Goal: Contribute content: Contribute content

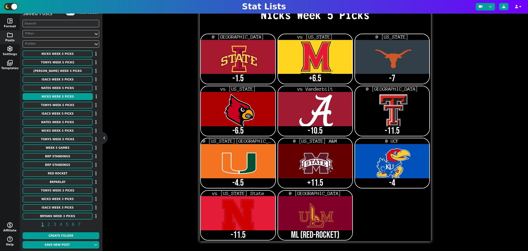
scroll to position [4, 0]
click at [471, 61] on div "Bottom Styles Bebas Neue - 21 + Aa A A undo redo Nicks Week 5 Picks @ [GEOGRAPH…" at bounding box center [315, 117] width 405 height 247
click at [74, 146] on button "Week 5 Games" at bounding box center [58, 147] width 70 height 7
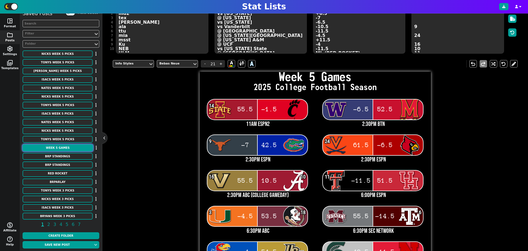
scroll to position [0, 0]
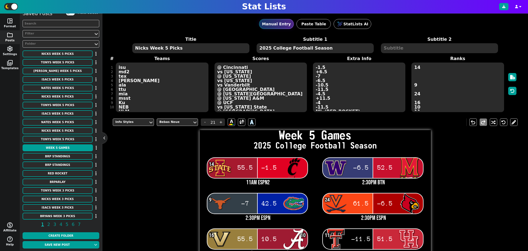
click at [151, 48] on textarea "Week 5 Games" at bounding box center [190, 48] width 117 height 10
type input "14"
type textarea "Week 6 Games"
click at [140, 100] on div "Title Week 6 Games Subtitle 1 2025 College Football Season Subtitle 2 # 1 2 3 4…" at bounding box center [315, 74] width 405 height 76
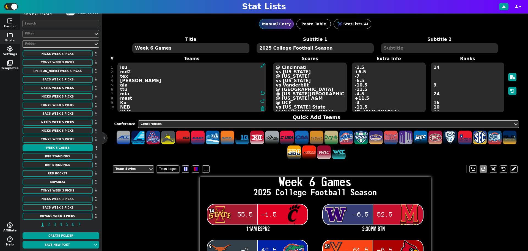
drag, startPoint x: 122, startPoint y: 96, endPoint x: 116, endPoint y: 52, distance: 44.7
click at [116, 52] on span "Title Week 6 Games Subtitle 1 2025 College Football Season Subtitle 2 # 1 2 3 4…" at bounding box center [315, 74] width 405 height 76
type textarea "isu cin wash md tex fla uva lou van ala ttu hou mia fsu msst2 tamu ku ucf msu n…"
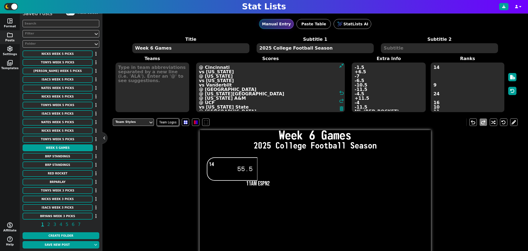
click at [315, 94] on textarea "55.5 -1.5 -6.5 52.5 -7 42.5 61.5 -6.5 55.5 10.5 -11.5 51.5 -4.5 53.5 55.5 -14.5…" at bounding box center [270, 87] width 149 height 50
drag, startPoint x: 237, startPoint y: 108, endPoint x: 196, endPoint y: 63, distance: 60.3
click at [197, 65] on textarea "55.5 -1.5 -6.5 52.5 -7 42.5 61.5 -6.5 55.5 10.5 -11.5 51.5 -4.5 53.5 55.5 -14.5…" at bounding box center [270, 87] width 149 height 50
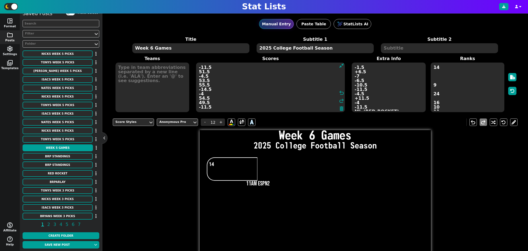
drag, startPoint x: 222, startPoint y: 92, endPoint x: 197, endPoint y: 74, distance: 31.1
click at [197, 75] on textarea "-11.5 51.5 -4.5 53.5 55.5 -14.5 -4 54.5 49.5 -11.5" at bounding box center [270, 87] width 149 height 50
drag, startPoint x: 226, startPoint y: 94, endPoint x: 193, endPoint y: 81, distance: 35.7
type textarea "-11.5"
drag, startPoint x: 216, startPoint y: 73, endPoint x: 187, endPoint y: 70, distance: 29.4
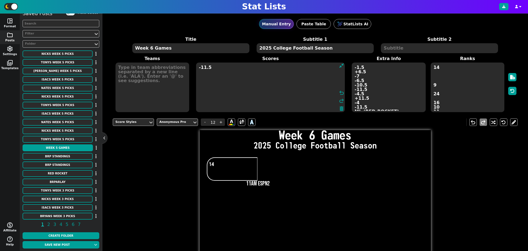
click at [188, 70] on span "Teams Scores -11.5 undo redo Extra Info 11am espn2 2:30pm btn 2:30pm espn 2:30p…" at bounding box center [315, 83] width 405 height 57
click at [381, 91] on textarea "11am espn2 2:30pm btn 2:30pm espn 2:30pm espn 2:30pm abc (college gameday) 6:00…" at bounding box center [389, 87] width 74 height 50
type input "21"
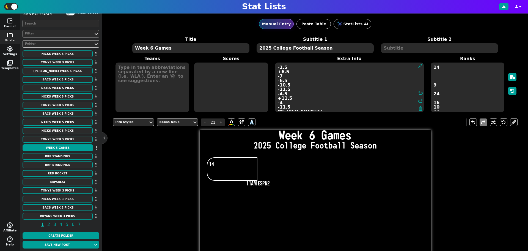
click at [381, 91] on textarea "11am espn2 2:30pm btn 2:30pm espn 2:30pm espn 2:30pm abc (college gameday) 6:00…" at bounding box center [349, 87] width 149 height 50
drag, startPoint x: 332, startPoint y: 109, endPoint x: 265, endPoint y: 68, distance: 78.6
click at [271, 73] on span "Extra Info 11am espn2 2:30pm btn 2:30pm espn 2:30pm espn 2:30pm abc (college ga…" at bounding box center [350, 83] width 158 height 57
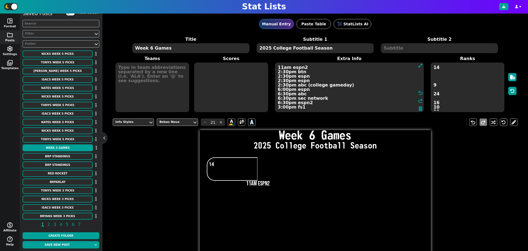
type textarea "11am espn2"
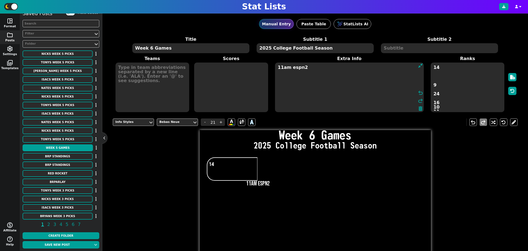
drag, startPoint x: 313, startPoint y: 72, endPoint x: 264, endPoint y: 67, distance: 49.4
click at [261, 67] on span "Teams Scores Extra Info 11am espn2 undo redo Ranks 14 9 24 16 10 11 3 18 6" at bounding box center [315, 83] width 405 height 57
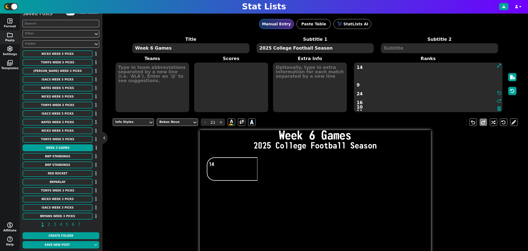
drag, startPoint x: 431, startPoint y: 69, endPoint x: 466, endPoint y: 144, distance: 82.2
click at [466, 144] on div "Manual Entry Paste Table StatLists AI Title Week 6 Games Subtitle 1 2025 Colleg…" at bounding box center [315, 131] width 426 height 237
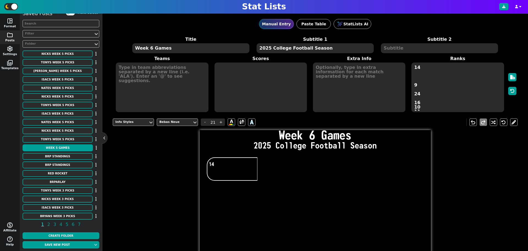
click at [430, 96] on textarea "14 9 24 16 10 11 3 18 6" at bounding box center [457, 87] width 92 height 50
type input "18"
drag, startPoint x: 411, startPoint y: 68, endPoint x: 432, endPoint y: 139, distance: 74.6
click at [432, 139] on div "Manual Entry Paste Table StatLists AI Title Week 6 Games Subtitle 1 2025 Colleg…" at bounding box center [315, 131] width 426 height 237
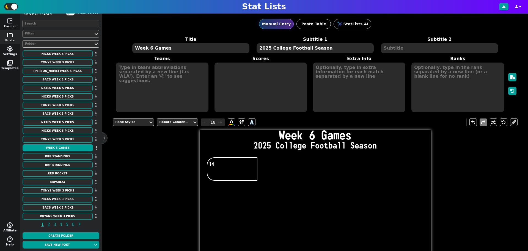
scroll to position [0, 0]
click at [132, 70] on textarea at bounding box center [162, 87] width 92 height 50
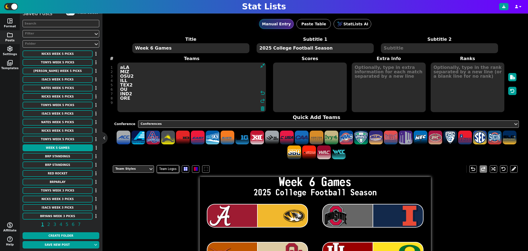
click at [137, 67] on textarea "aLA MIZ OSU2 ILL TEX2 OU IND2 ORE" at bounding box center [191, 87] width 149 height 50
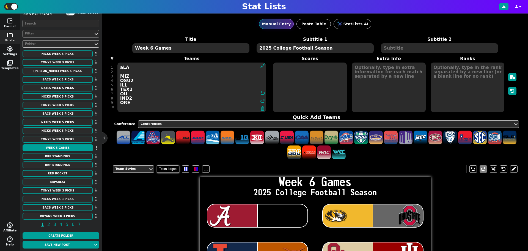
click at [120, 67] on textarea "aLA MIZ OSU2 ILL TEX2 OU IND2 ORE" at bounding box center [191, 87] width 149 height 50
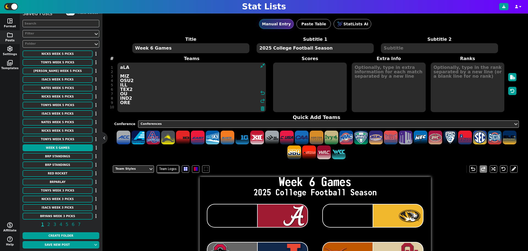
click at [130, 73] on textarea "aLA MIZ OSU2 ILL TEX2 OU IND2 ORE" at bounding box center [191, 87] width 149 height 50
click at [125, 76] on textarea "aLA MIZ OSU2 ILL TEX2 OU IND2 ORE" at bounding box center [191, 87] width 149 height 50
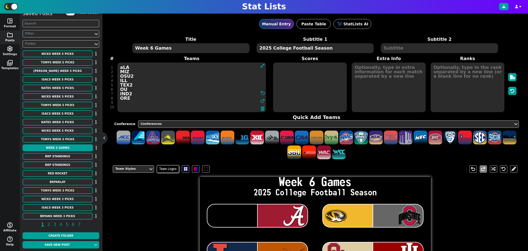
click at [124, 67] on textarea "aLA MIZ OSU2 ILL TEX2 OU IND2 ORE" at bounding box center [191, 87] width 149 height 50
click at [119, 71] on textarea "aLA MIZ OSU2 ILL TEX2 OU IND2 ORE" at bounding box center [191, 87] width 149 height 50
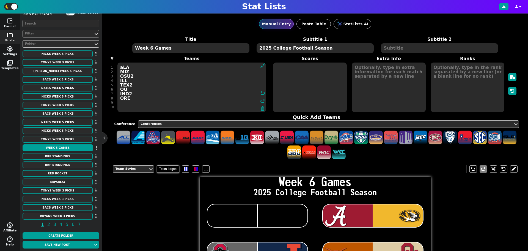
click at [124, 69] on textarea "aLA MIZ OSU2 ILL TEX2 OU IND2 ORE" at bounding box center [191, 87] width 149 height 50
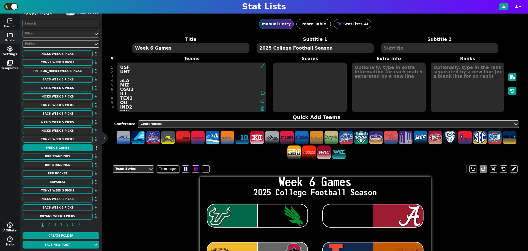
click at [118, 82] on textarea "USF UNT aLA MIZ OSU2 ILL TEX2 OU IND2 ORE" at bounding box center [191, 87] width 149 height 50
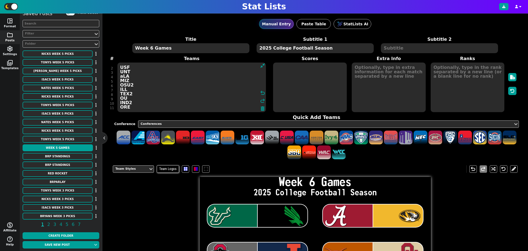
scroll to position [4, 0]
click at [144, 101] on textarea "USF UNT aLA MIZ OSU2 ILL TEX2 OU IND2 ORE" at bounding box center [191, 87] width 149 height 50
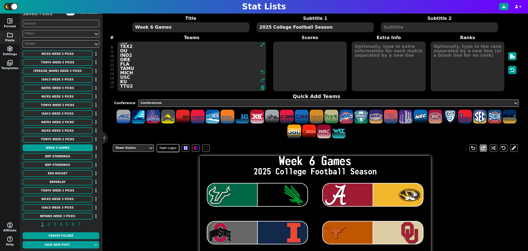
scroll to position [0, 0]
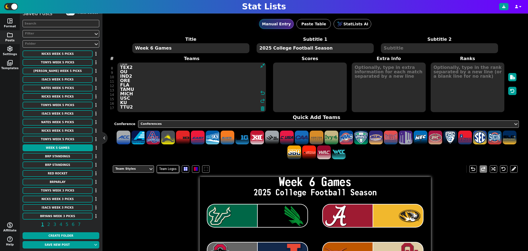
click at [125, 110] on textarea "USF UNT aLA MIZ OSU2 ILL TEX2 OU IND2 ORE FLA TAMU MICH USC KU TTU2" at bounding box center [191, 87] width 149 height 50
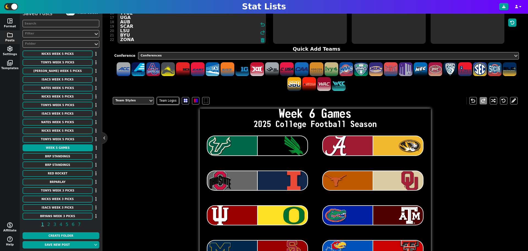
scroll to position [66, 0]
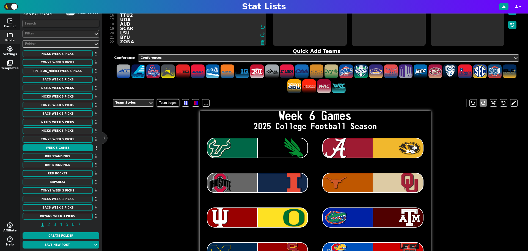
click at [121, 29] on textarea "USF UNT aLA MIZ OSU2 ILL TEX2 OU IND2 ORE FLA TAMU MICH USC KU TTU2 UGA AUB SCA…" at bounding box center [191, 21] width 149 height 50
click at [131, 28] on textarea "USF UNT aLA MIZ OSU2 ILL TEX2 OU IND2 ORE FLA TAMU MICH USC KU TTU2 UGA AUB SCA…" at bounding box center [191, 21] width 149 height 50
click at [135, 38] on textarea "USF UNT aLA MIZ OSU2 ILL TEX2 OU IND2 ORE FLA TAMU MICH USC KU TTU2 UGA AUB SC …" at bounding box center [191, 21] width 149 height 50
click at [135, 43] on textarea "USF UNT aLA MIZ OSU2 ILL TEX2 OU IND2 ORE FLA TAMU MICH USC KU TTU2 UGA AUB SC …" at bounding box center [191, 21] width 149 height 50
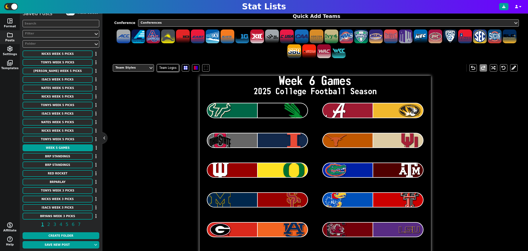
scroll to position [0, 0]
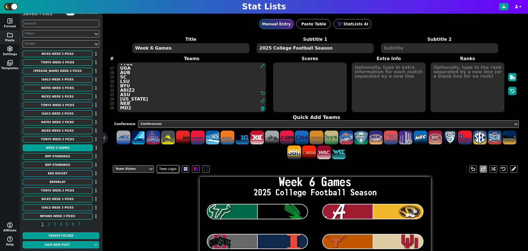
click at [160, 88] on textarea "USF UNT aLA MIZ OSU2 ILL TEX2 OU IND2 ORE FLA TAMU MICH USC KU TTU2 UGA AUB SC …" at bounding box center [191, 87] width 149 height 50
type textarea "USF UNT aLA MIZ OSU2 ILL TEX2 OU IND2 ORE FLA TAMU MICH USC KU TTU2 UGA AUB SC …"
click at [164, 169] on span "Team Logos" at bounding box center [168, 168] width 22 height 7
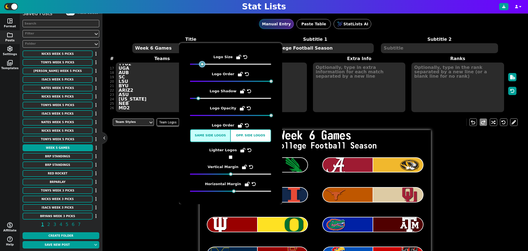
drag, startPoint x: 206, startPoint y: 65, endPoint x: 204, endPoint y: 68, distance: 4.3
click at [204, 68] on div "Logo Size Logo Order Logo Shadow Logo Opacity Logo Order Same side logos Opp. s…" at bounding box center [230, 123] width 81 height 139
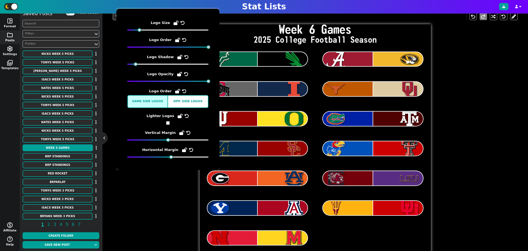
scroll to position [120, 0]
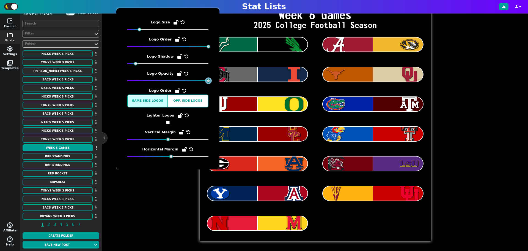
drag, startPoint x: 208, startPoint y: 80, endPoint x: 212, endPoint y: 81, distance: 3.8
click at [212, 81] on div "Logo Size Logo Order Logo Shadow Logo Opacity Logo Order Same side logos Opp. s…" at bounding box center [167, 88] width 103 height 161
click at [169, 137] on span "Vertical Margin" at bounding box center [167, 135] width 81 height 12
click at [171, 153] on span "Horizontal Margin" at bounding box center [167, 152] width 81 height 12
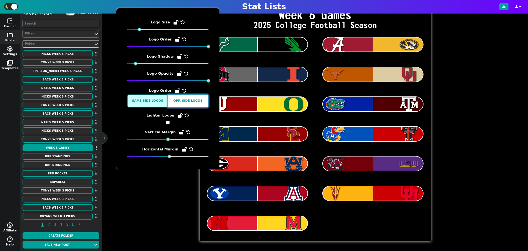
click at [185, 104] on button "Opp. side logos" at bounding box center [188, 100] width 41 height 13
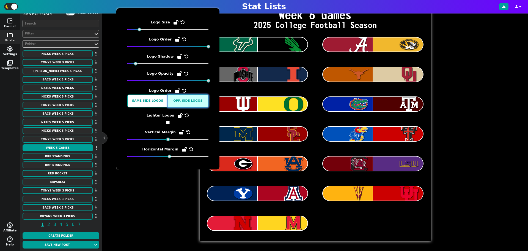
click at [185, 104] on button "Opp. side logos" at bounding box center [188, 100] width 41 height 13
click at [147, 101] on button "Same side logos" at bounding box center [147, 100] width 41 height 13
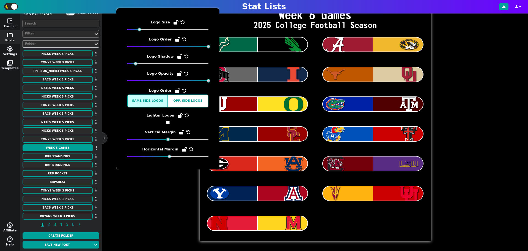
click at [168, 124] on input "checkbox" at bounding box center [168, 122] width 4 height 4
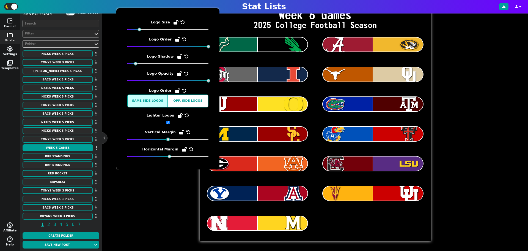
click at [168, 124] on input "checkbox" at bounding box center [168, 122] width 4 height 4
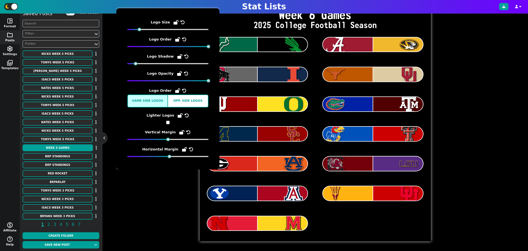
click at [168, 124] on input "checkbox" at bounding box center [168, 122] width 4 height 4
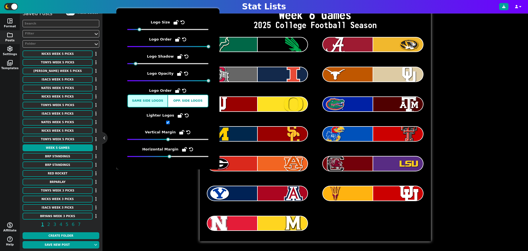
click at [168, 123] on input "checkbox" at bounding box center [168, 122] width 4 height 4
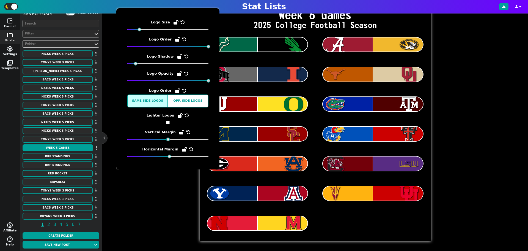
click at [168, 123] on input "checkbox" at bounding box center [168, 122] width 4 height 4
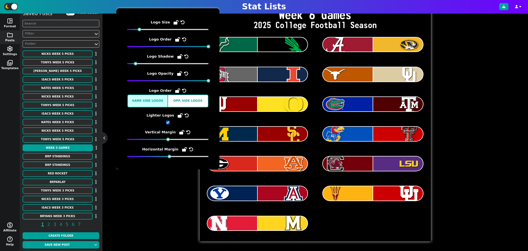
click at [168, 123] on input "checkbox" at bounding box center [168, 122] width 4 height 4
checkbox input "false"
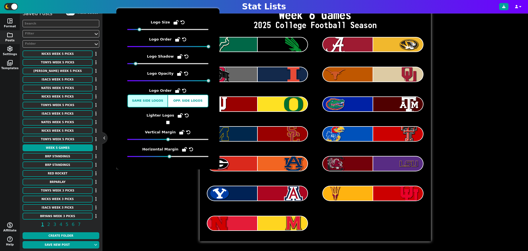
click at [146, 190] on div "Team Styles Team Logos undo redo Week 6 Games 2025 College Football Season" at bounding box center [315, 117] width 405 height 247
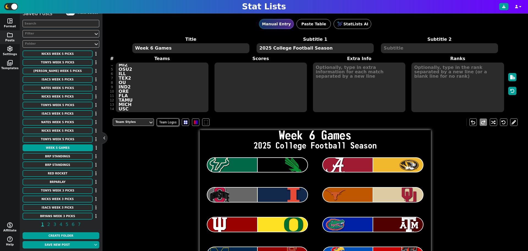
scroll to position [0, 0]
click at [218, 67] on textarea at bounding box center [261, 87] width 92 height 50
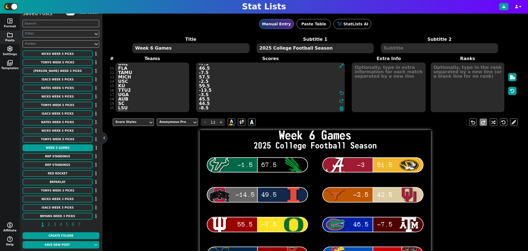
type textarea "-1.5 67.5 -3 51.5 -14.5 49.5 -2.5 42.5 55.5 -7.5 46.5 -7.5 57.5 -2.5 59.5 -13.5…"
click at [127, 108] on div "Title Week 6 Games Subtitle 1 2025 College Football Season Subtitle 2 # 1 2 3 4…" at bounding box center [315, 74] width 405 height 76
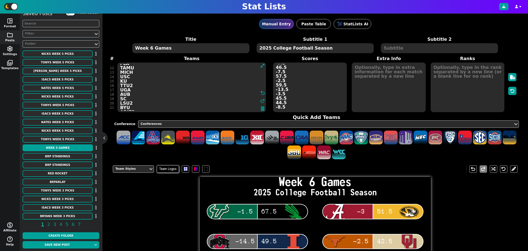
type textarea "USF UNT aLA MIZ OSU2 ILL TEX2 OU IND2 ORE FLA TAMU MICH USC KU TTU2 UGA AUB SC …"
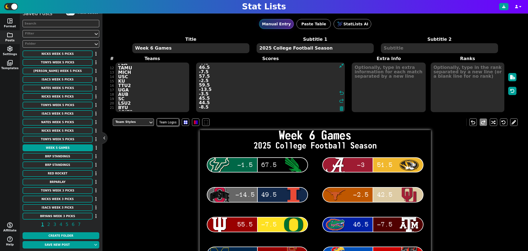
click at [285, 103] on textarea "-1.5 67.5 -3 51.5 -14.5 49.5 -2.5 42.5 55.5 -7.5 46.5 -7.5 57.5 -2.5 59.5 -13.5…" at bounding box center [270, 87] width 149 height 50
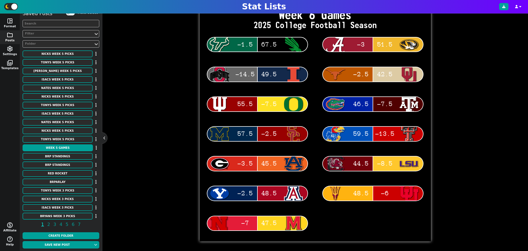
type textarea "-1.5 67.5 -3 51.5 -14.5 49.5 -2.5 42.5 55.5 -7.5 46.5 -7.5 57.5 -2.5 59.5 -13.5…"
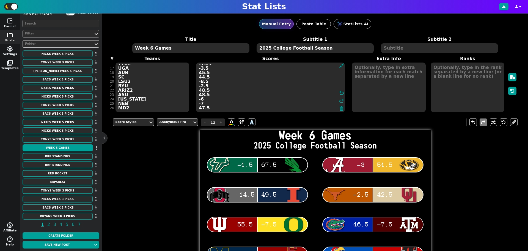
click at [385, 68] on textarea at bounding box center [389, 87] width 74 height 50
type input "21"
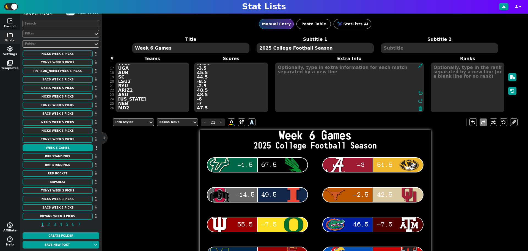
click at [329, 67] on textarea at bounding box center [349, 87] width 149 height 50
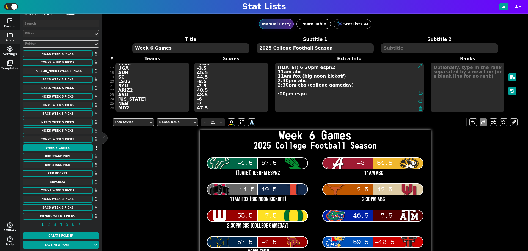
click at [276, 94] on textarea "([DATE]) 6:30pm espn2 11am abc 11am fox (big noon kickoff) 2:30pm abc 2:30pm cb…" at bounding box center [349, 87] width 149 height 50
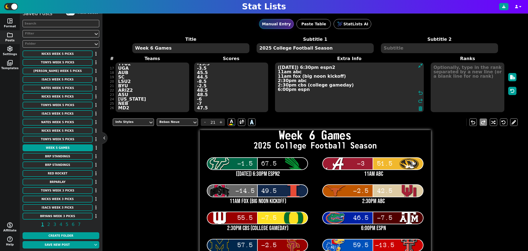
click at [311, 90] on textarea "([DATE]) 6:30pm espn2 11am abc 11am fox (big noon kickoff) 2:30pm abc 2:30pm cb…" at bounding box center [349, 87] width 149 height 50
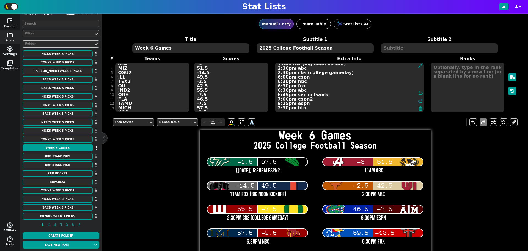
type textarea "([DATE]) 6:30pm espn2 11am abc 11am fox (big noon kickoff) 2:30pm abc 2:30pm cb…"
click at [437, 67] on textarea at bounding box center [468, 87] width 74 height 50
type input "18"
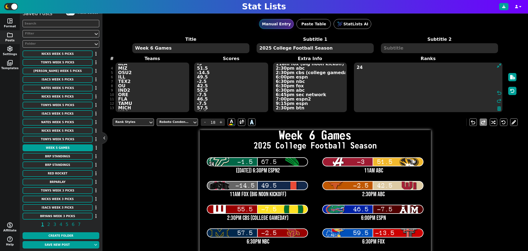
click at [163, 79] on textarea "USF UNT aLA MIZ OSU2 ILL TEX2 OU IND2 ORE FLA TAMU MICH USC KU TTU2 UGA AUB SC …" at bounding box center [153, 87] width 74 height 50
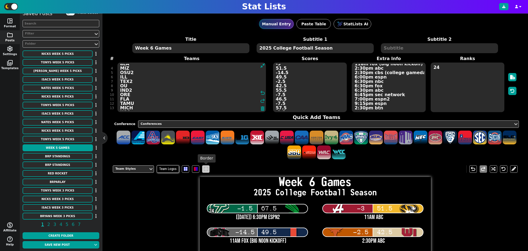
click at [205, 169] on span at bounding box center [206, 169] width 4 height 4
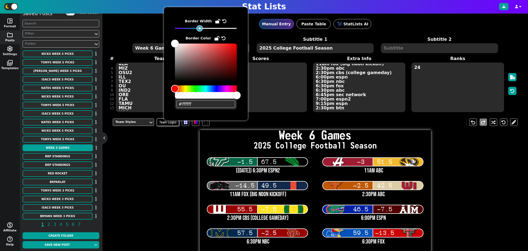
drag, startPoint x: 199, startPoint y: 28, endPoint x: 196, endPoint y: 30, distance: 2.9
click at [196, 30] on div at bounding box center [206, 28] width 62 height 4
click at [161, 144] on div "Team Styles Team Logos undo redo Week 6 Games 2025 College Football Season -1.5…" at bounding box center [315, 237] width 405 height 247
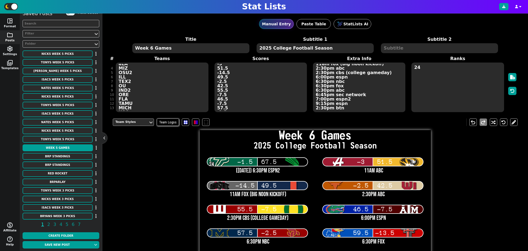
click at [147, 120] on div "Team Styles" at bounding box center [130, 121] width 35 height 7
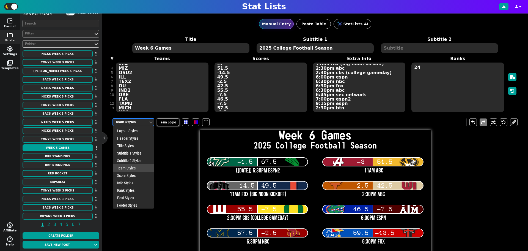
click at [138, 169] on div "Team Styles" at bounding box center [133, 167] width 41 height 7
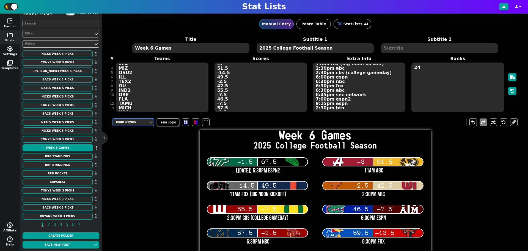
click at [138, 122] on div "Team Styles" at bounding box center [130, 122] width 31 height 5
click at [138, 123] on div "Team Styles" at bounding box center [130, 122] width 31 height 5
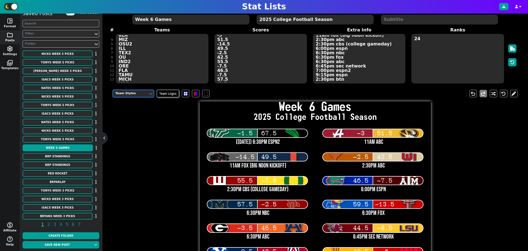
scroll to position [19, 0]
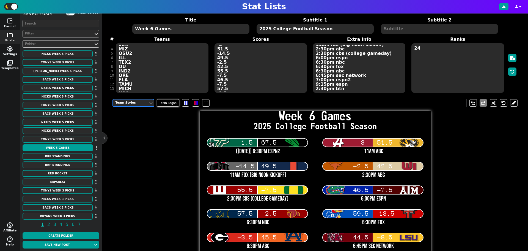
click at [421, 50] on textarea "24" at bounding box center [457, 68] width 92 height 50
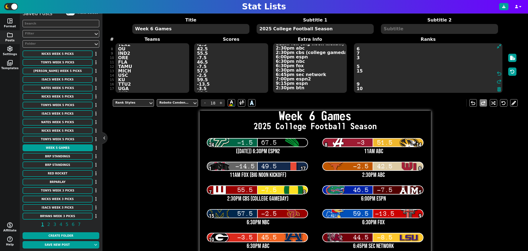
scroll to position [34, 0]
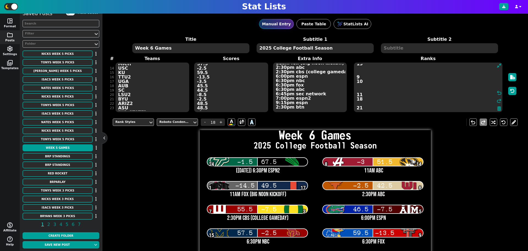
type textarea "24 8 14 1 17 6 7 3 5 15 9 10 11 18 21"
click at [165, 96] on textarea "USF UNT aLA MIZ OSU2 ILL TEX2 OU IND2 ORE FLA TAMU MICH USC KU TTU2 UGA AUB SC …" at bounding box center [153, 87] width 74 height 50
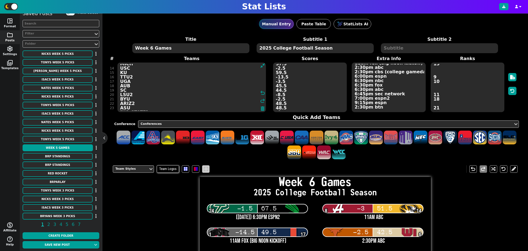
click at [205, 168] on span at bounding box center [206, 169] width 4 height 4
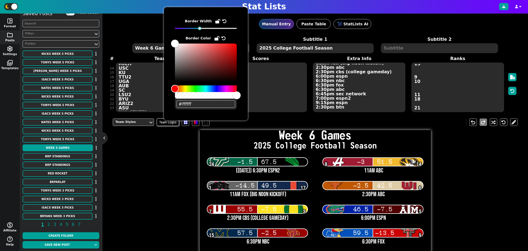
click at [179, 142] on div "Team Styles Team Logos undo redo Week 6 Games 2025 College Football Season -1.5…" at bounding box center [315, 237] width 405 height 247
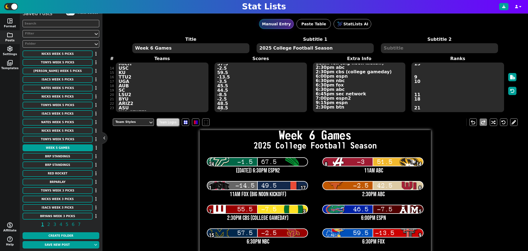
click at [169, 123] on span "Team Logos" at bounding box center [168, 121] width 22 height 7
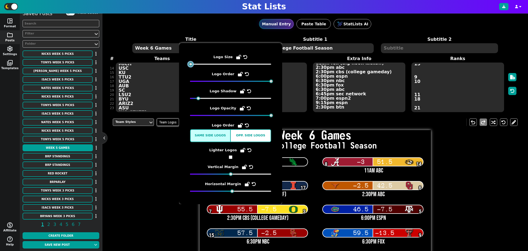
drag, startPoint x: 203, startPoint y: 64, endPoint x: 191, endPoint y: 65, distance: 11.9
click at [191, 65] on div at bounding box center [191, 64] width 4 height 4
click at [151, 175] on div "Team Styles Team Logos undo redo Week 6 Games 2025 College Football Season -1.5…" at bounding box center [315, 237] width 405 height 247
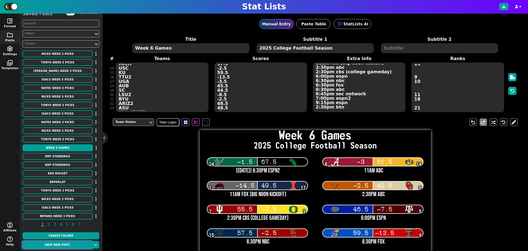
click at [76, 245] on button "Save new post" at bounding box center [57, 244] width 69 height 7
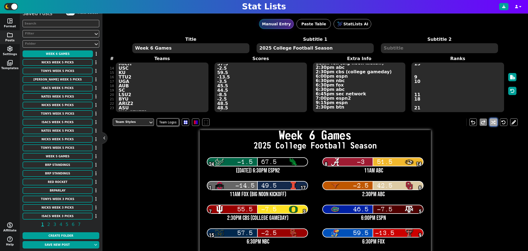
click at [490, 120] on button at bounding box center [493, 121] width 7 height 7
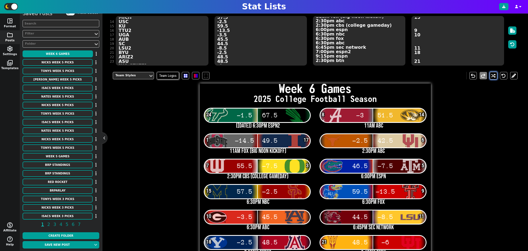
scroll to position [0, 0]
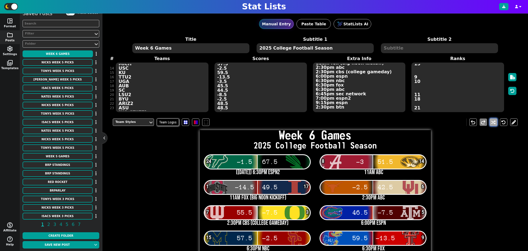
click at [490, 122] on button at bounding box center [493, 121] width 7 height 7
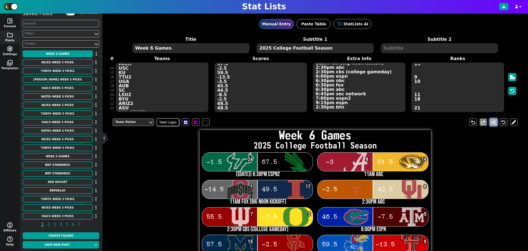
click at [490, 122] on button at bounding box center [493, 121] width 7 height 7
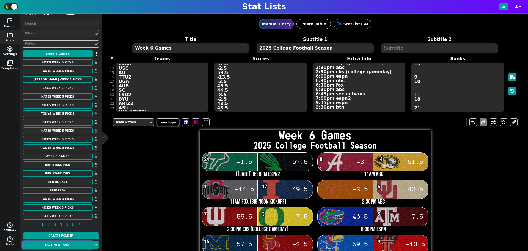
click at [52, 246] on button "Save new post" at bounding box center [57, 244] width 69 height 7
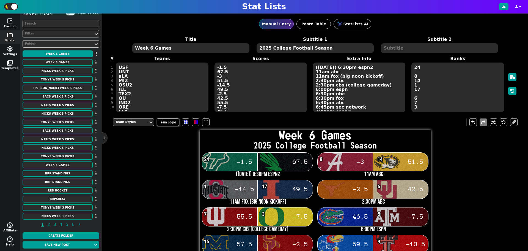
click at [131, 94] on textarea "USF UNT aLA MIZ OSU2 ILL TEX2 OU IND2 ORE FLA TAMU MICH USC KU TTU2 UGA AUB SC …" at bounding box center [162, 87] width 92 height 50
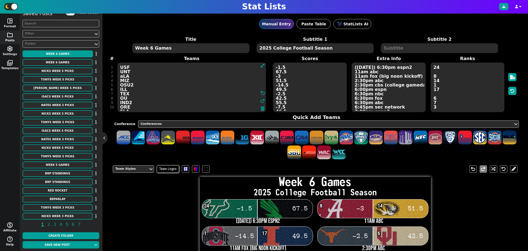
scroll to position [70, 0]
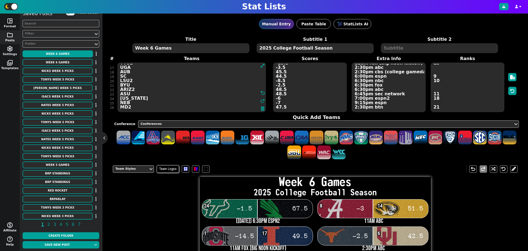
click at [137, 98] on textarea "USF UNT aLA MIZ OSU2 ILL TEX OU IND2 ORE FLA TAMU MICH USC KU TTU2 UGA AUB SC L…" at bounding box center [191, 87] width 149 height 50
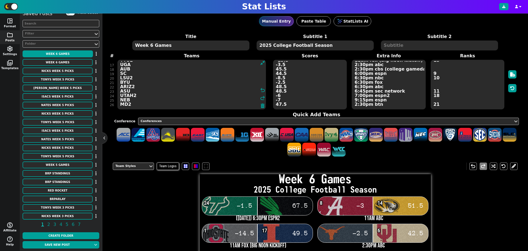
scroll to position [0, 0]
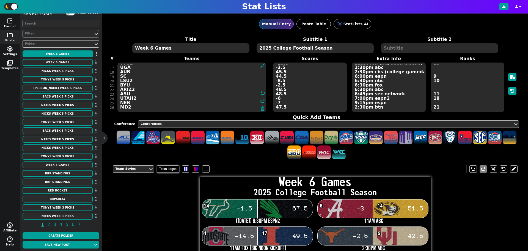
click at [132, 103] on textarea "USF UNT aLA MIZ OSU2 ILL TEX OU IND2 ORE FLA TAMU MICH USC KU TTU2 UGA AUB SC L…" at bounding box center [191, 87] width 149 height 50
type textarea "USF UNT aLA MIZ OSU2 ILL TEX OU IND2 ORE FLA TAMU MICH USC KU TTU2 UGA AUB SC L…"
click at [62, 245] on button "Save new post" at bounding box center [57, 244] width 69 height 7
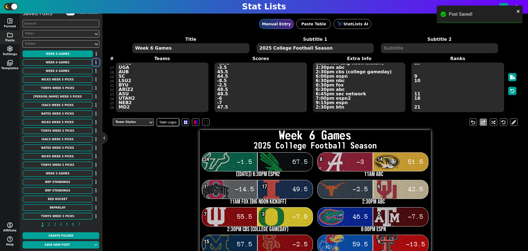
click at [93, 64] on button "button" at bounding box center [96, 62] width 7 height 7
click at [79, 89] on li "Delete" at bounding box center [80, 88] width 44 height 8
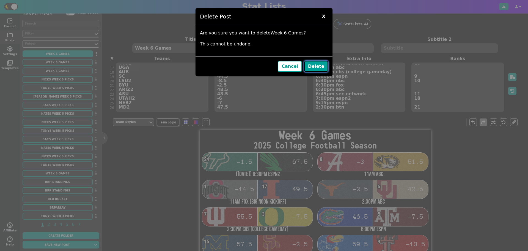
click at [319, 67] on button "Delete" at bounding box center [316, 66] width 24 height 11
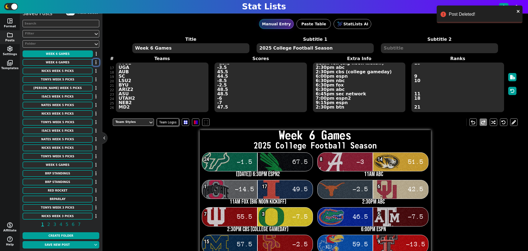
click at [94, 62] on button "button" at bounding box center [96, 62] width 7 height 7
click at [80, 87] on li "Delete" at bounding box center [80, 88] width 44 height 8
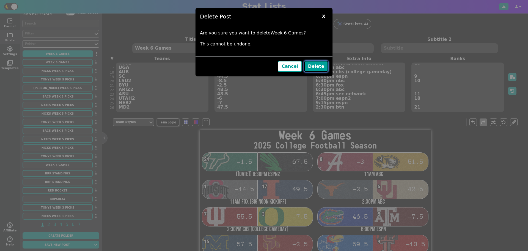
click at [317, 68] on button "Delete" at bounding box center [316, 66] width 24 height 11
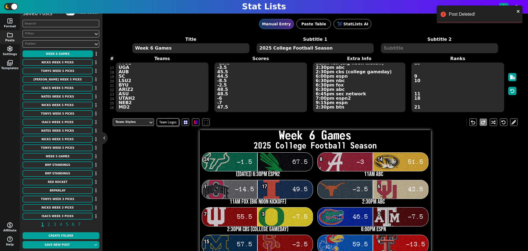
click at [146, 175] on div "Team Styles Team Logos undo redo Week 6 Games 2025 College Football Season -1.5…" at bounding box center [315, 237] width 405 height 247
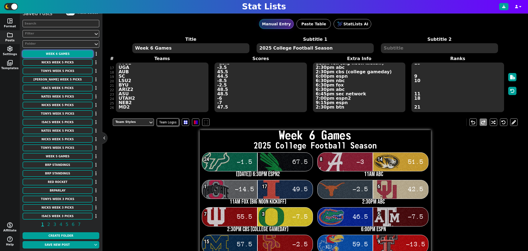
click at [63, 53] on button "Week 6 Games" at bounding box center [58, 53] width 70 height 7
click at [508, 8] on button at bounding box center [503, 6] width 9 height 7
